Goal: Navigation & Orientation: Go to known website

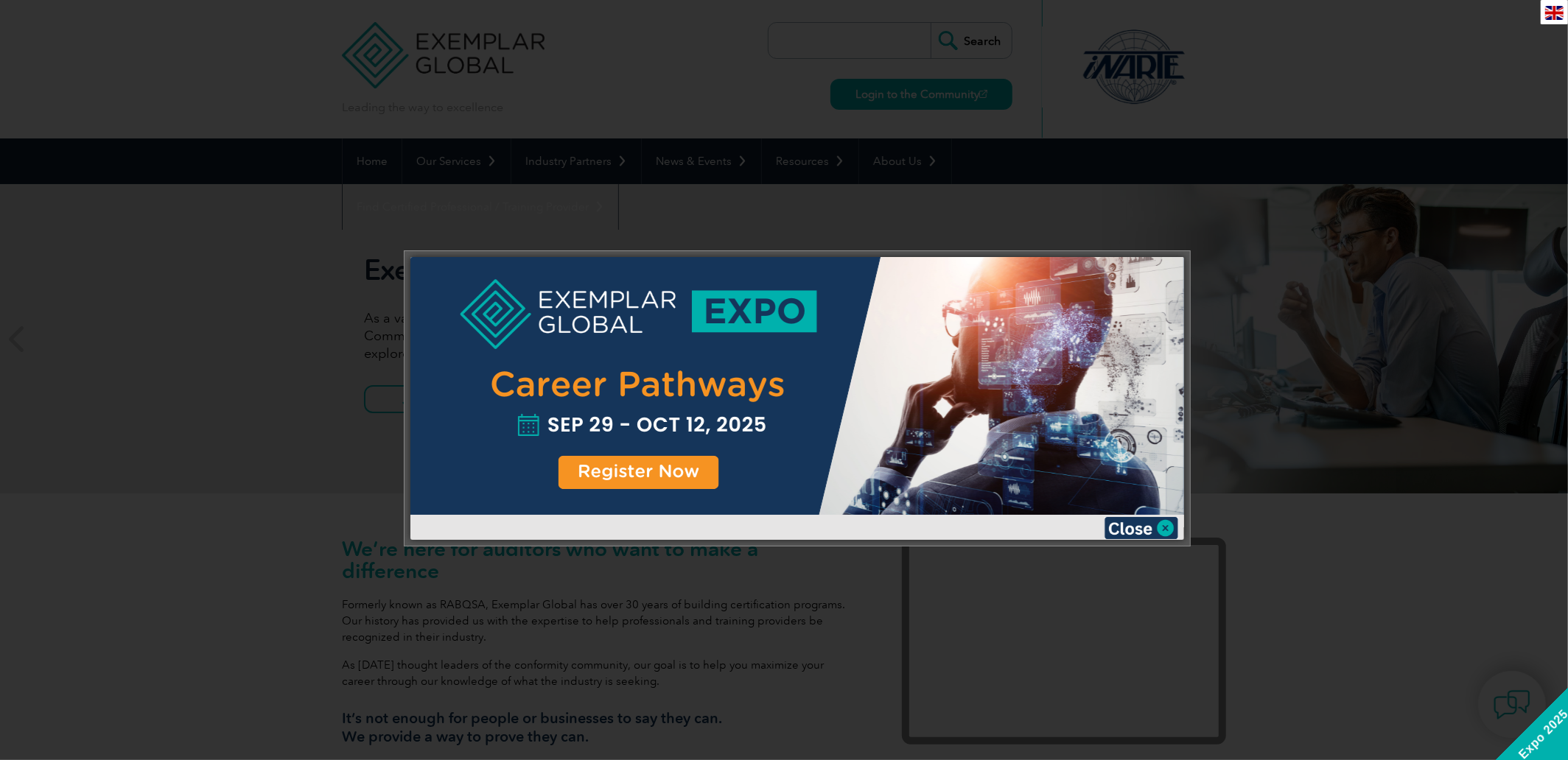
drag, startPoint x: 0, startPoint y: 0, endPoint x: 905, endPoint y: 90, distance: 909.5
click at [905, 90] on div at bounding box center [784, 380] width 1568 height 760
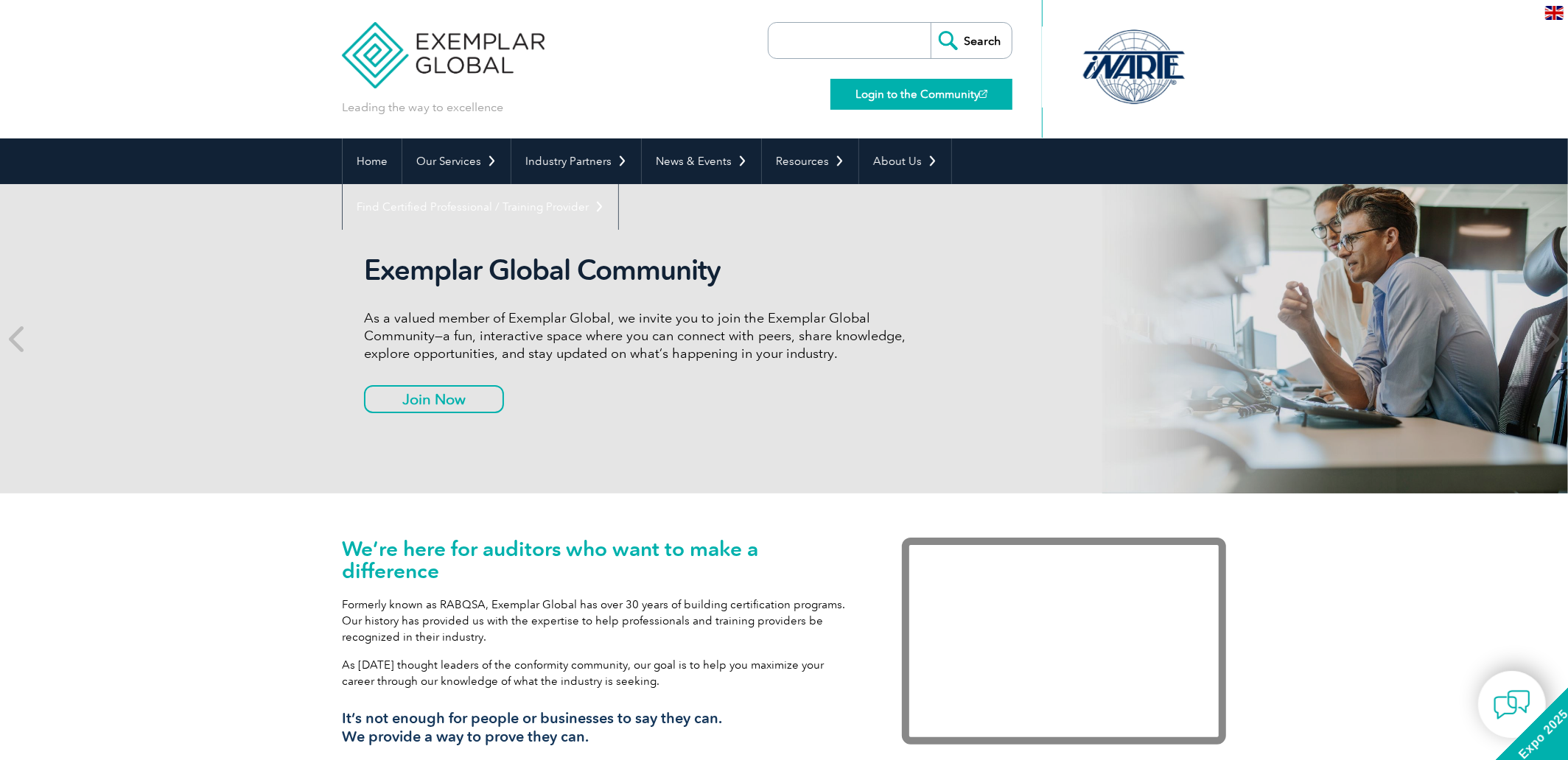
click at [933, 95] on link "Login to the Community" at bounding box center [921, 94] width 182 height 31
click at [930, 97] on link "Login to the Community" at bounding box center [921, 94] width 182 height 31
